Goal: Find specific page/section: Find specific page/section

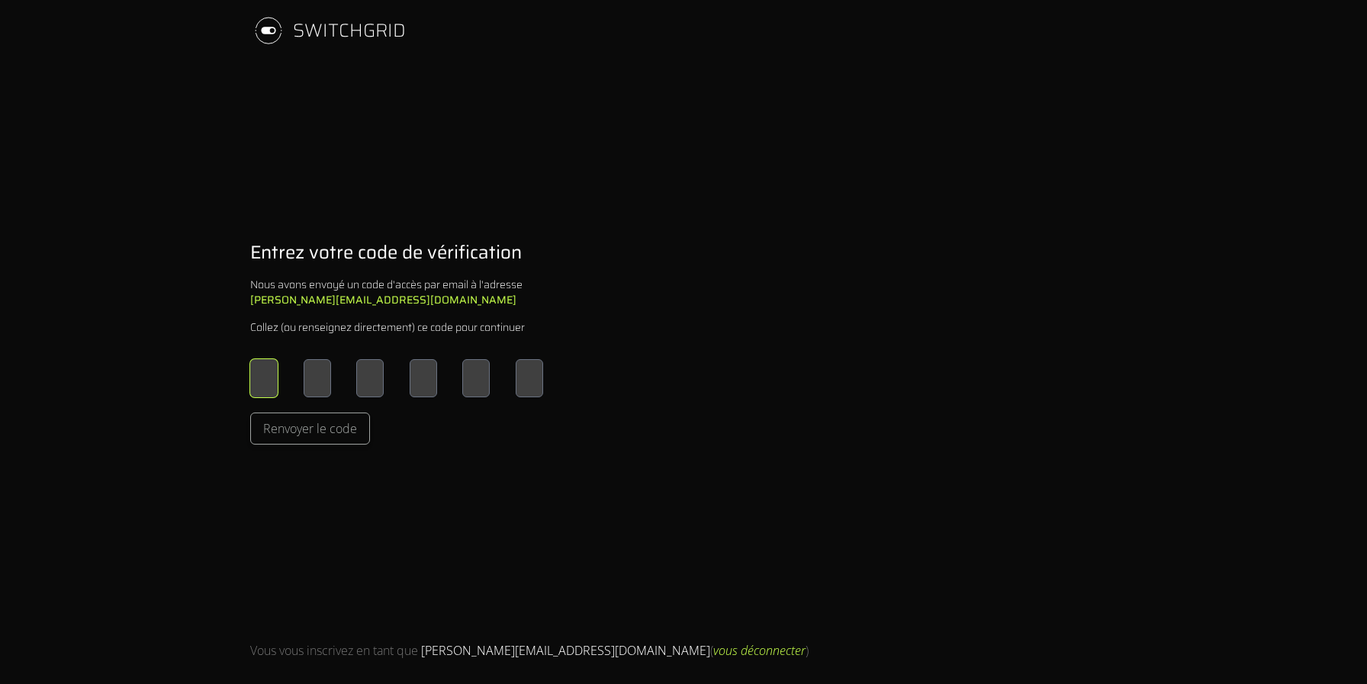
click at [265, 375] on input "Please enter OTP character 1" at bounding box center [263, 378] width 27 height 38
type input "*"
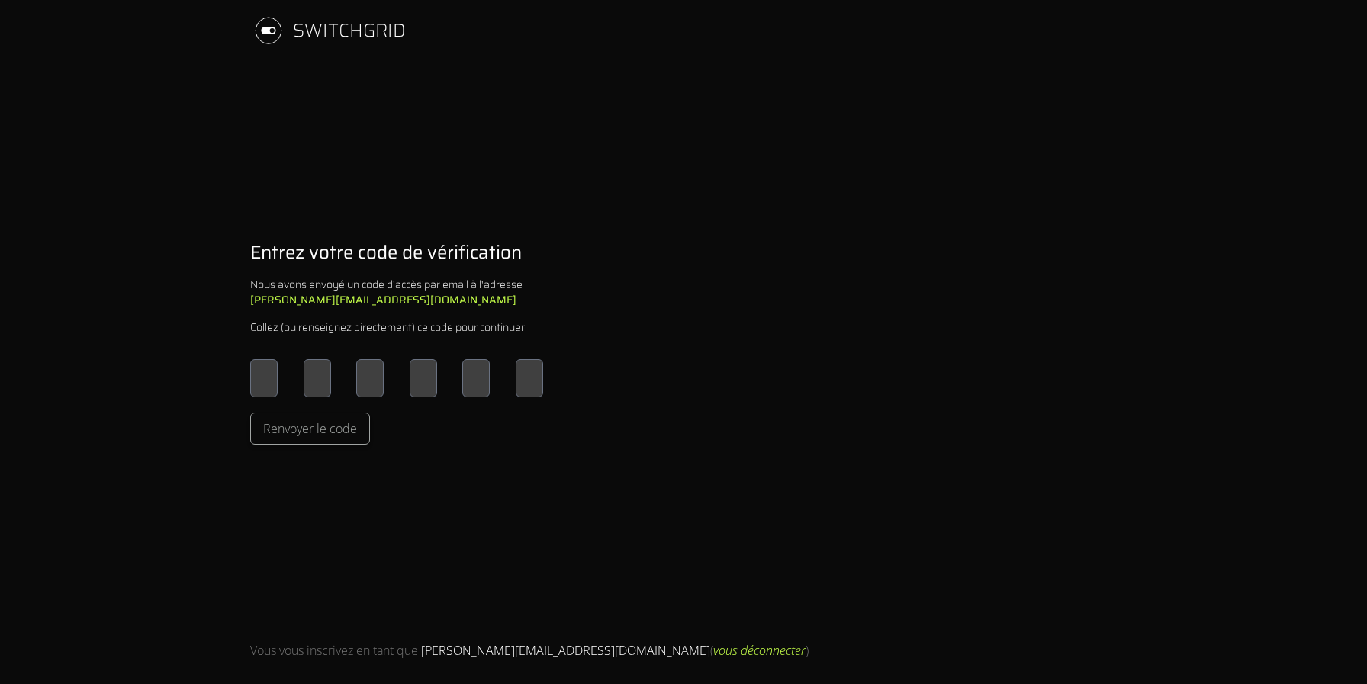
type input "*"
